Goal: Navigation & Orientation: Find specific page/section

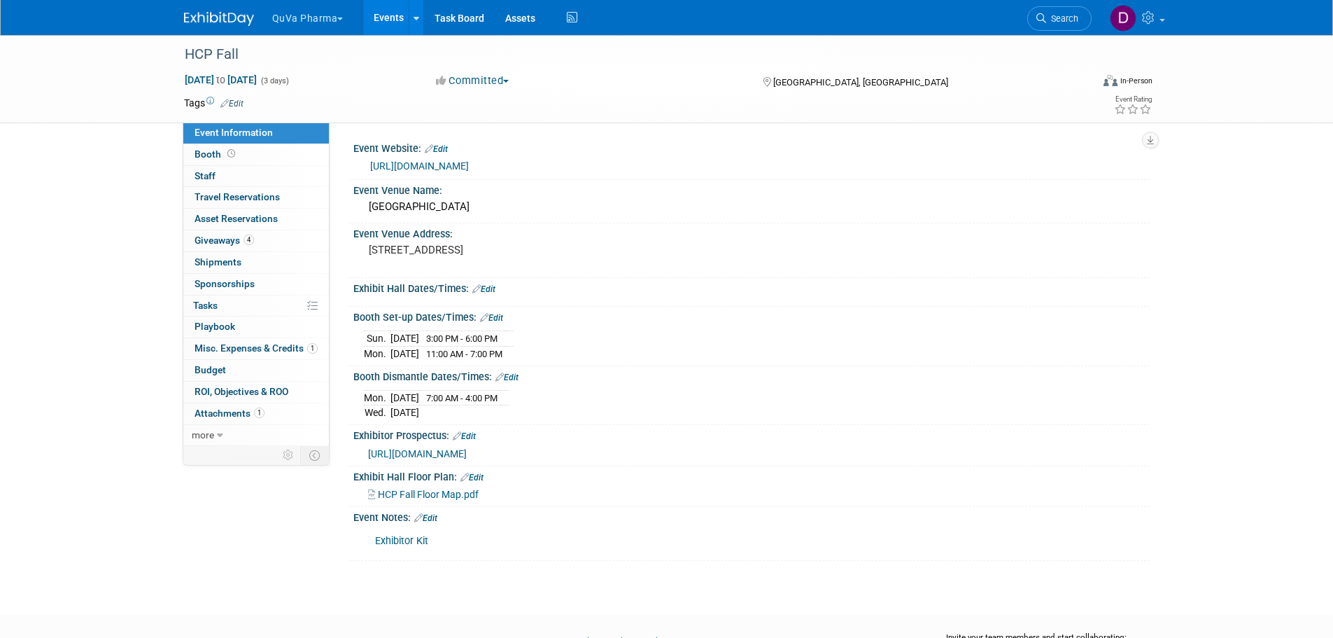
click at [302, 17] on button "QuVa Pharma" at bounding box center [316, 15] width 90 height 31
click at [303, 80] on link "QuVa Pharma" at bounding box center [322, 84] width 100 height 20
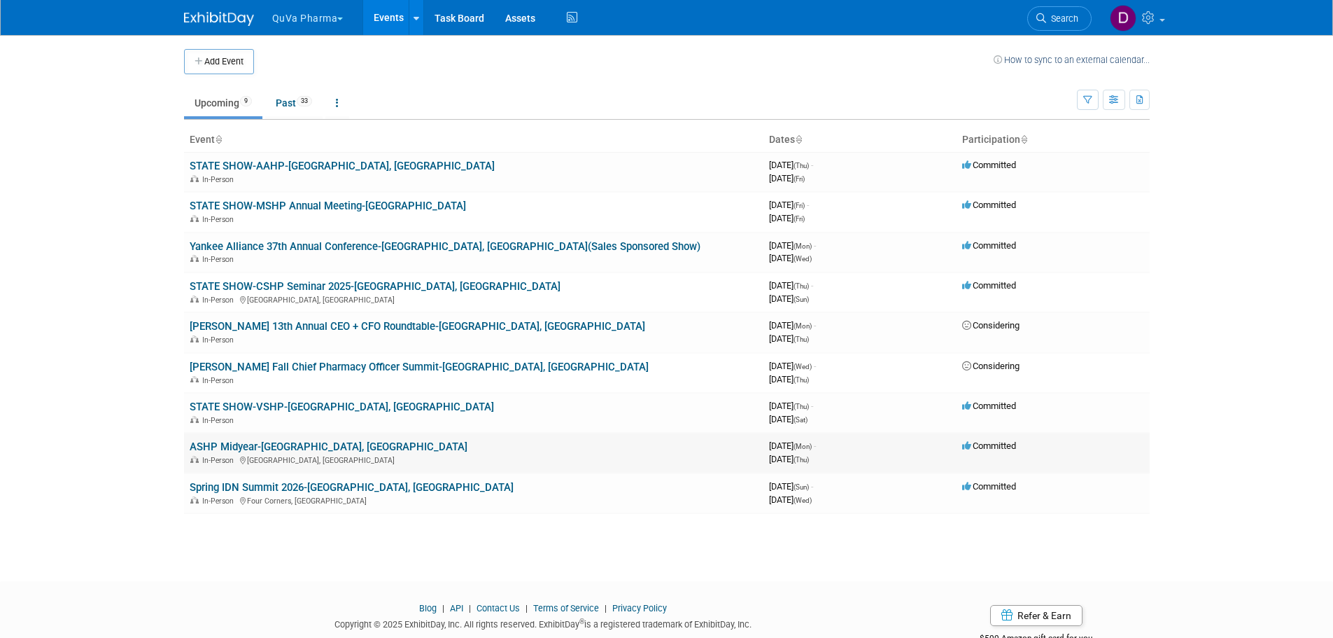
click at [223, 451] on link "ASHP Midyear-[GEOGRAPHIC_DATA], [GEOGRAPHIC_DATA]" at bounding box center [329, 446] width 278 height 13
